Goal: Find contact information: Find contact information

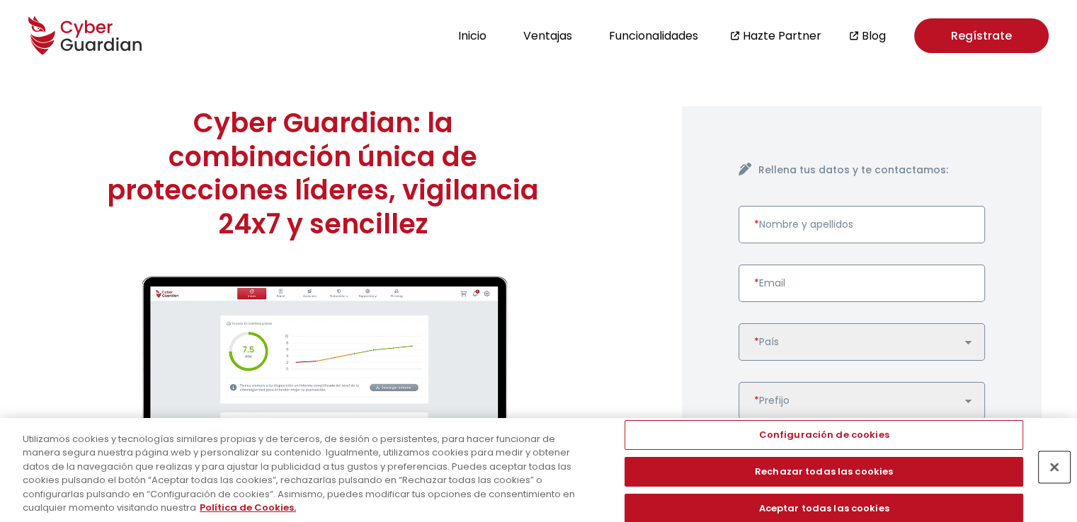
click at [1049, 468] on button "Cerrar" at bounding box center [1053, 467] width 31 height 31
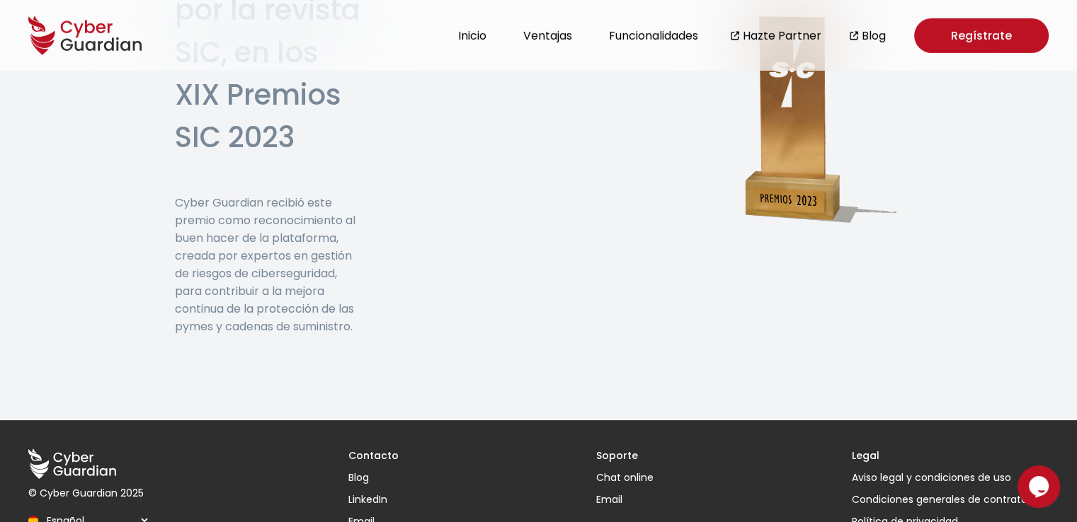
scroll to position [4667, 0]
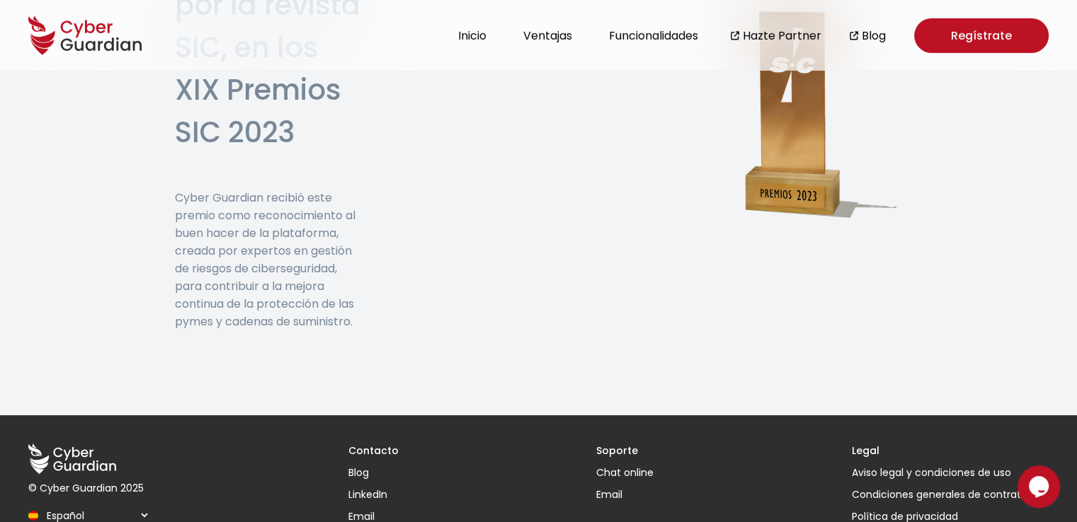
click at [366, 444] on h3 "Contacto" at bounding box center [373, 451] width 50 height 15
click at [373, 444] on h3 "Contacto" at bounding box center [373, 451] width 50 height 15
click at [394, 444] on h3 "Contacto" at bounding box center [373, 451] width 50 height 15
click at [384, 444] on h3 "Contacto" at bounding box center [373, 451] width 50 height 15
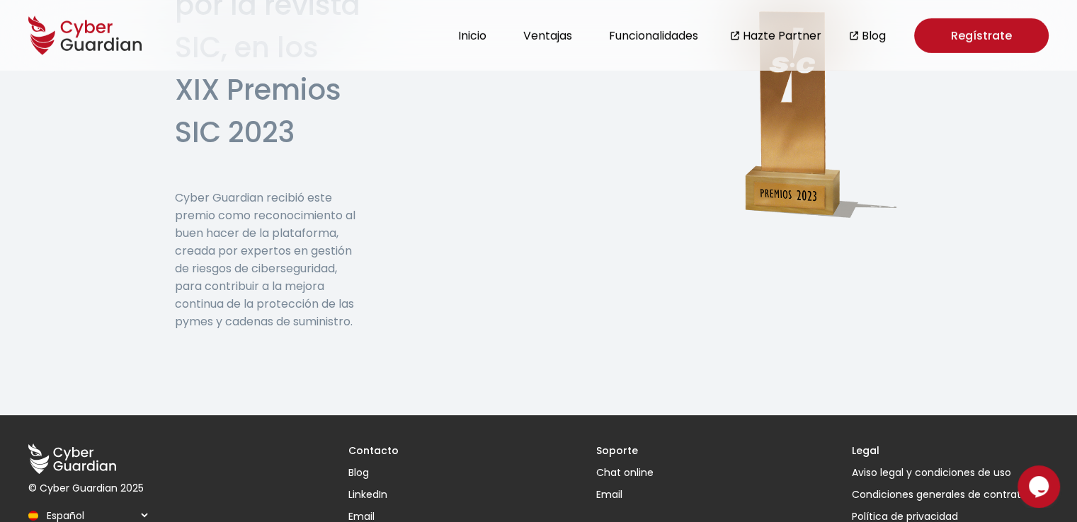
click at [368, 444] on h3 "Contacto" at bounding box center [373, 451] width 50 height 15
click at [613, 444] on h3 "Soporte" at bounding box center [624, 451] width 57 height 15
click at [614, 488] on link "Email" at bounding box center [624, 495] width 57 height 15
click at [874, 466] on link "Aviso legal y condiciones de uso" at bounding box center [949, 473] width 197 height 15
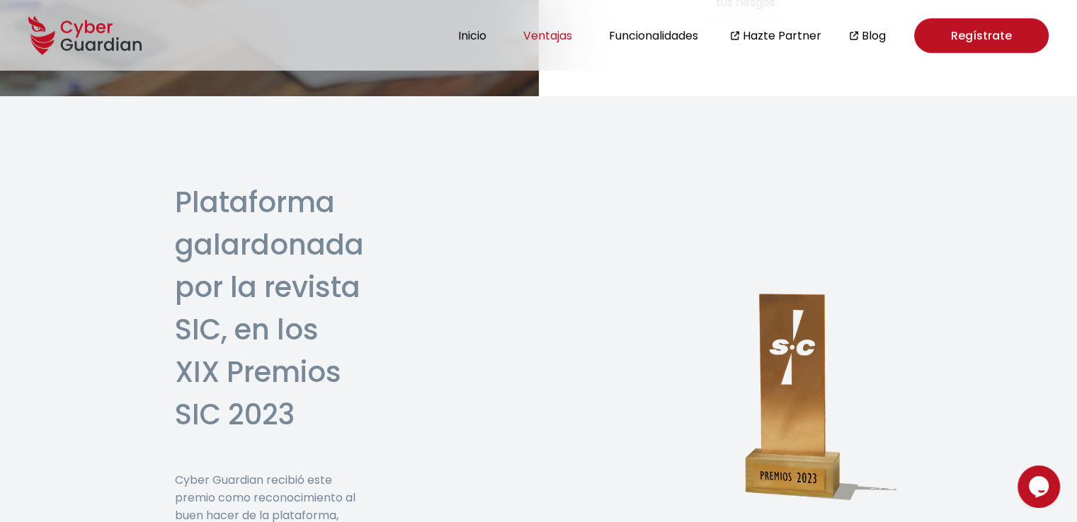
scroll to position [4383, 0]
